Goal: Check status: Check status

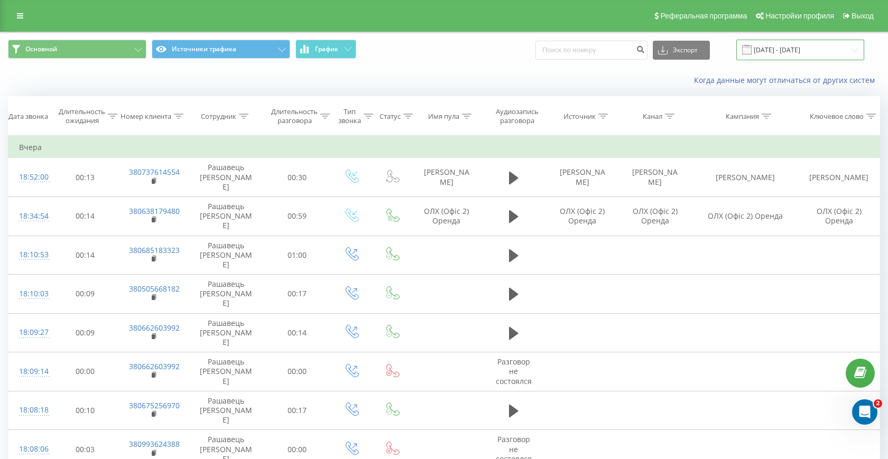
click at [763, 52] on input "20.08.2025 - 20.08.2025" at bounding box center [800, 50] width 128 height 21
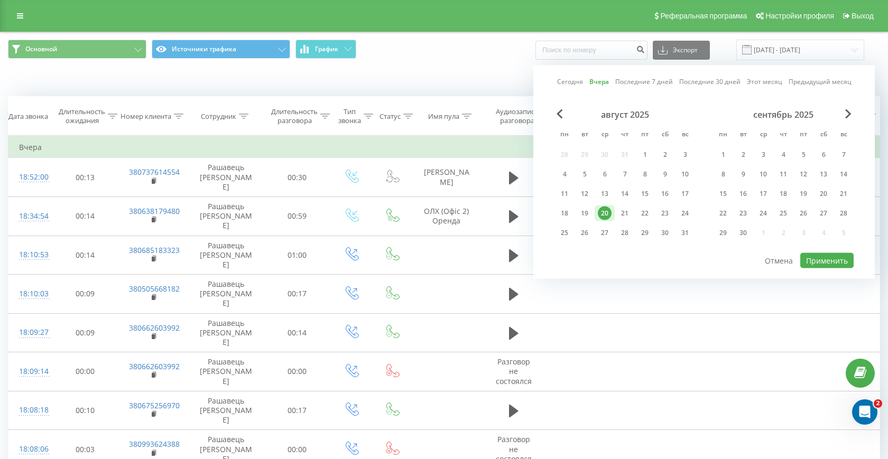
click at [574, 72] on div "Сегодня Вчера Последние 7 дней Последние 30 дней Этот месяц Предыдущий месяц ав…" at bounding box center [703, 172] width 341 height 213
click at [573, 84] on link "Сегодня" at bounding box center [570, 82] width 26 height 10
click at [812, 261] on button "Применить" at bounding box center [826, 260] width 53 height 15
type input "[DATE] - [DATE]"
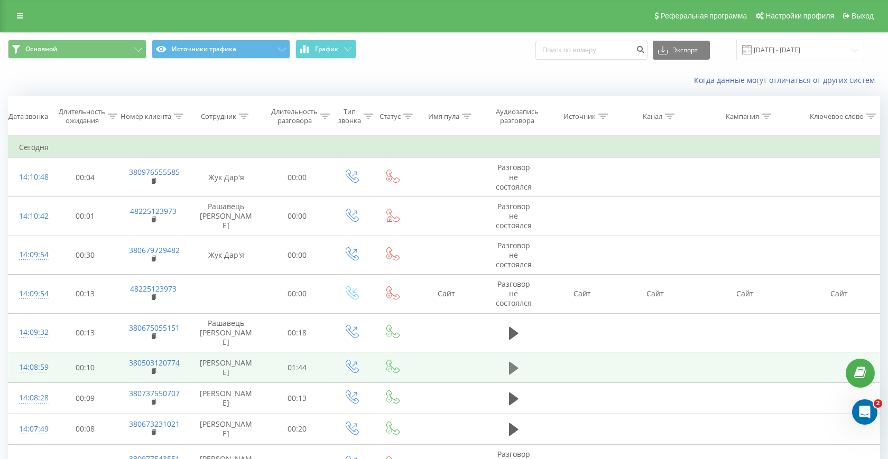
click at [512, 362] on icon at bounding box center [514, 368] width 10 height 13
